Goal: Use online tool/utility: Utilize a website feature to perform a specific function

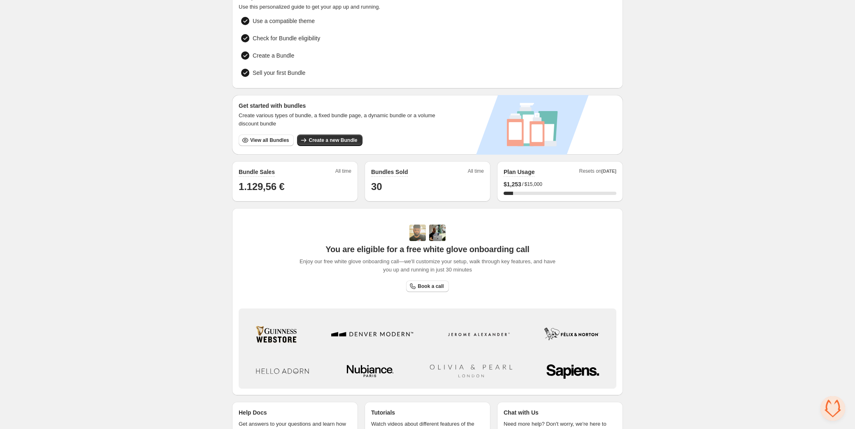
scroll to position [91, 0]
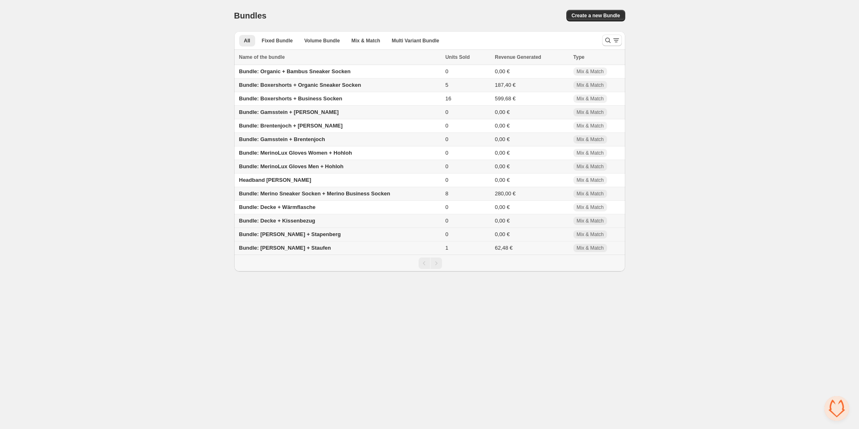
click at [304, 236] on span "Bundle: Sattelberg + Stapenberg" at bounding box center [290, 234] width 102 height 6
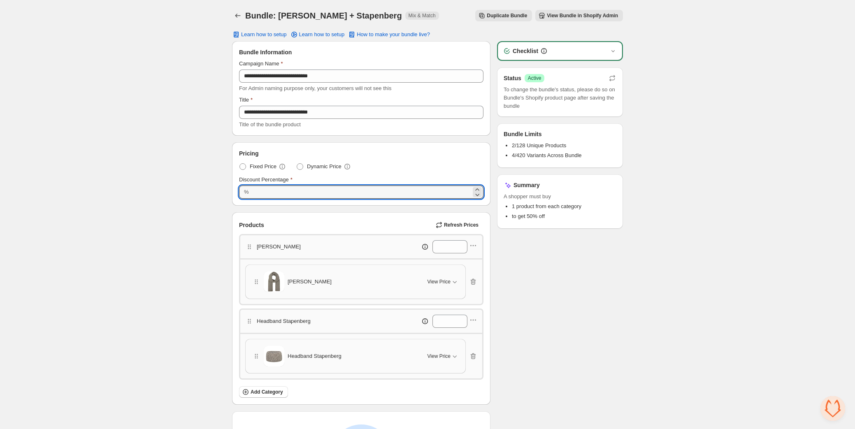
drag, startPoint x: 284, startPoint y: 192, endPoint x: 204, endPoint y: 190, distance: 79.4
click at [204, 190] on div "**********" at bounding box center [427, 279] width 855 height 559
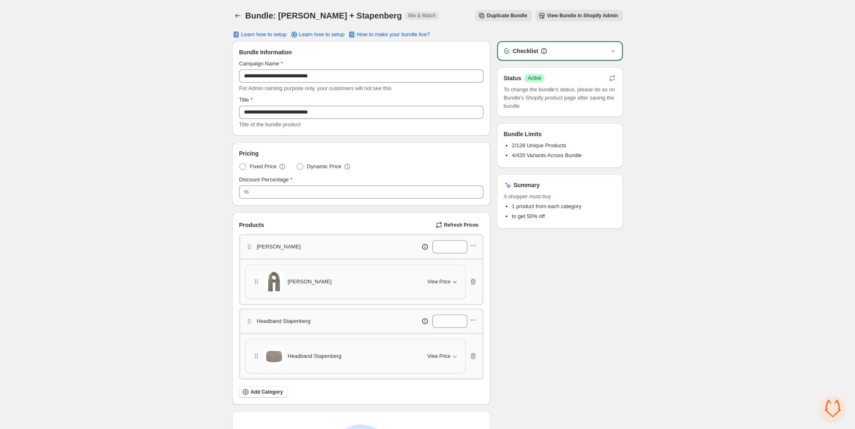
click at [438, 279] on span "View Price" at bounding box center [438, 282] width 23 height 7
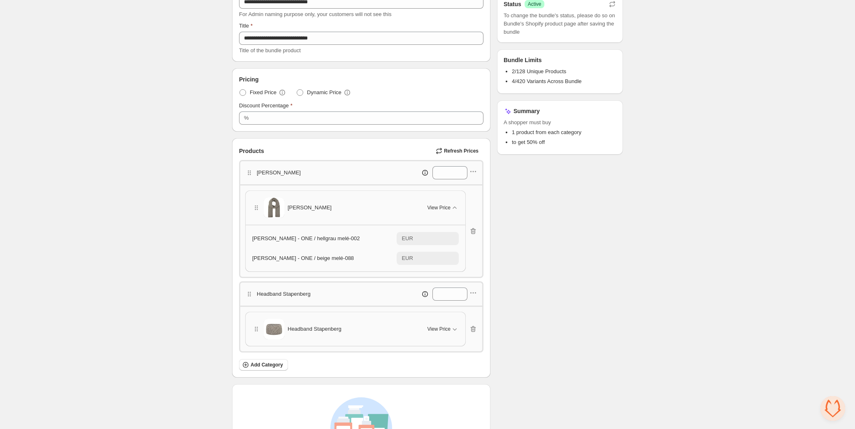
scroll to position [149, 0]
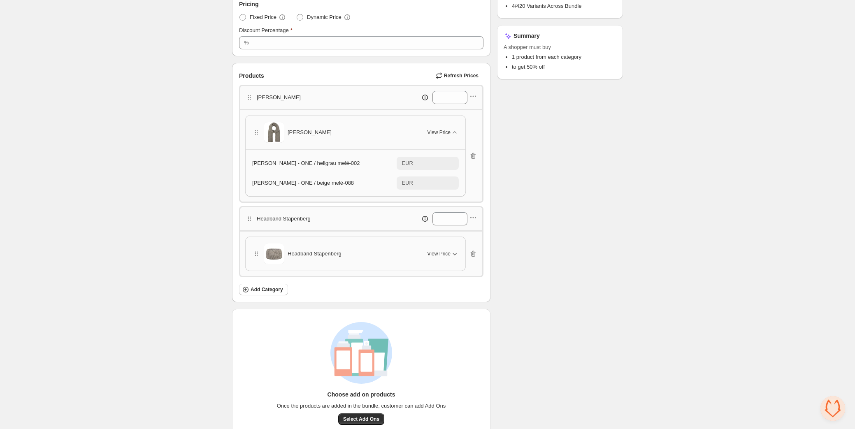
click at [446, 252] on span "View Price" at bounding box center [438, 254] width 23 height 7
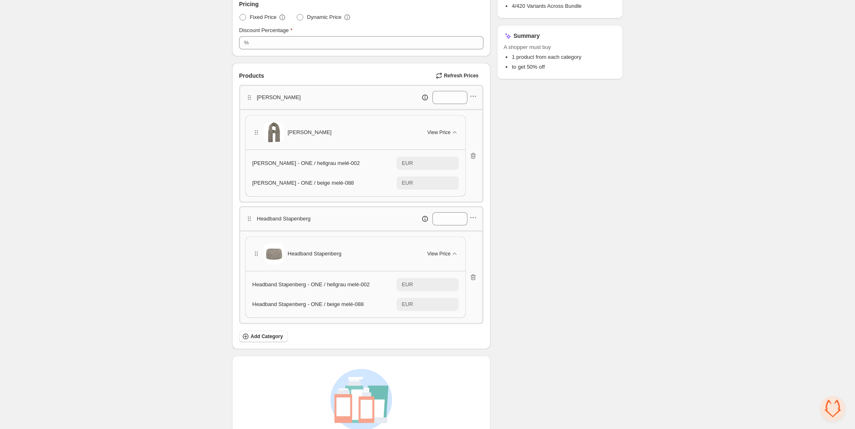
scroll to position [0, 0]
